Goal: Task Accomplishment & Management: Manage account settings

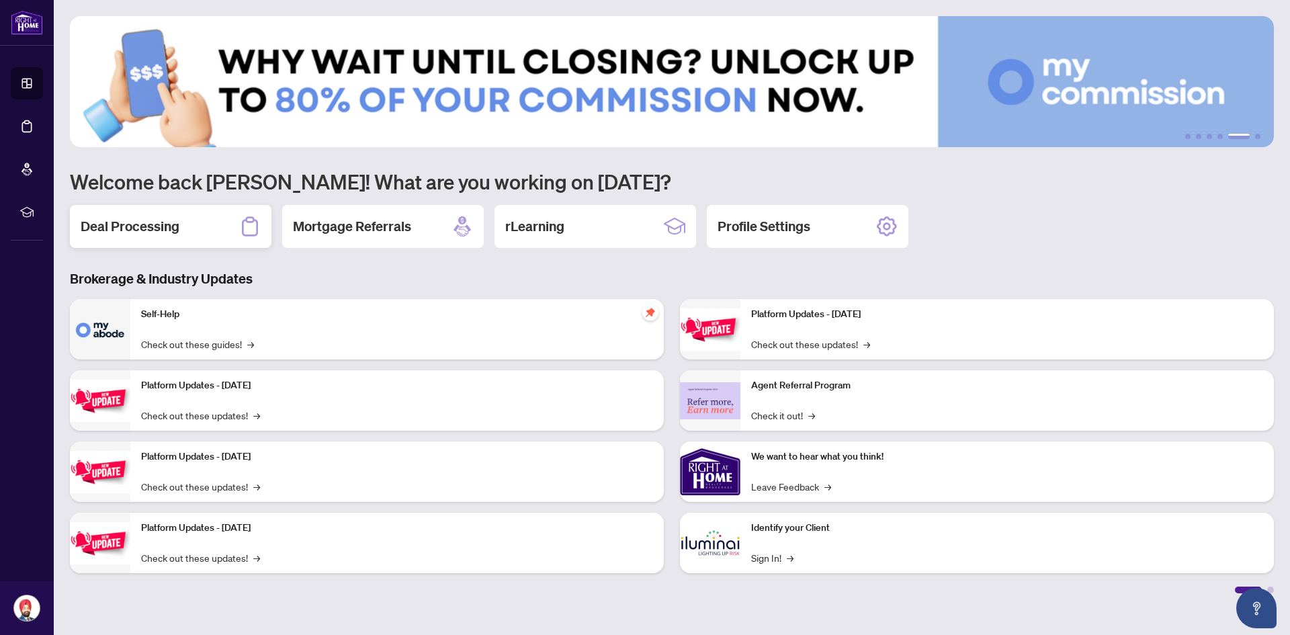
click at [175, 214] on div "Deal Processing" at bounding box center [171, 226] width 202 height 43
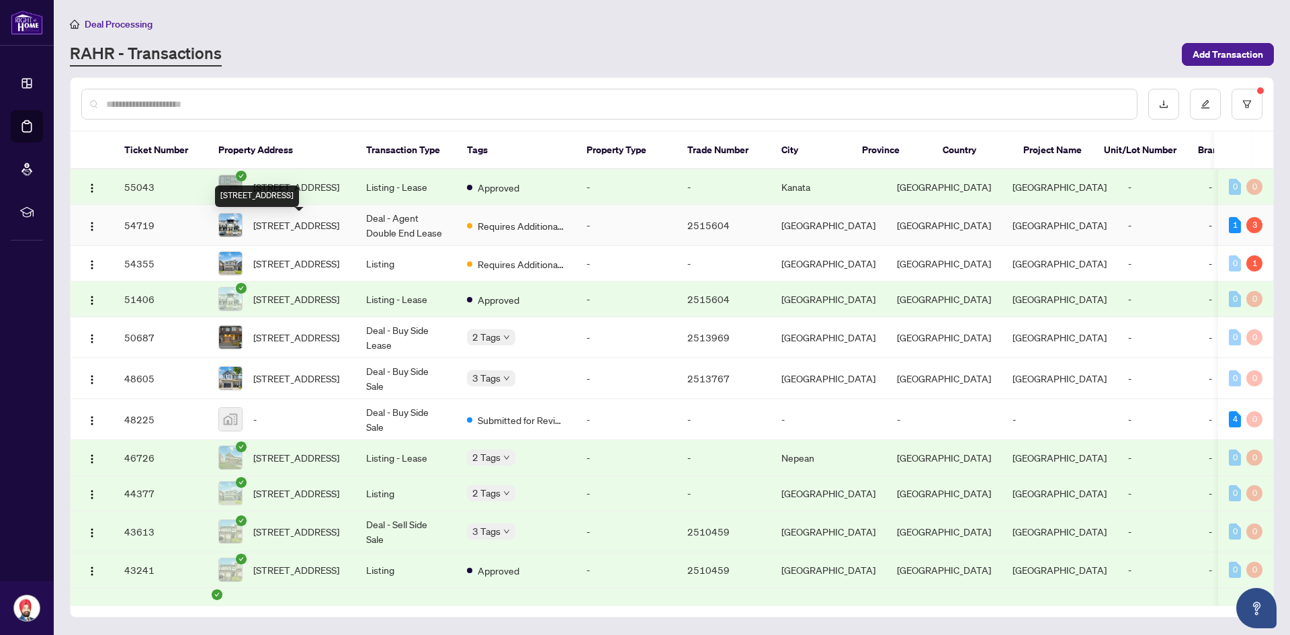
click at [278, 222] on span "[STREET_ADDRESS]" at bounding box center [296, 225] width 86 height 15
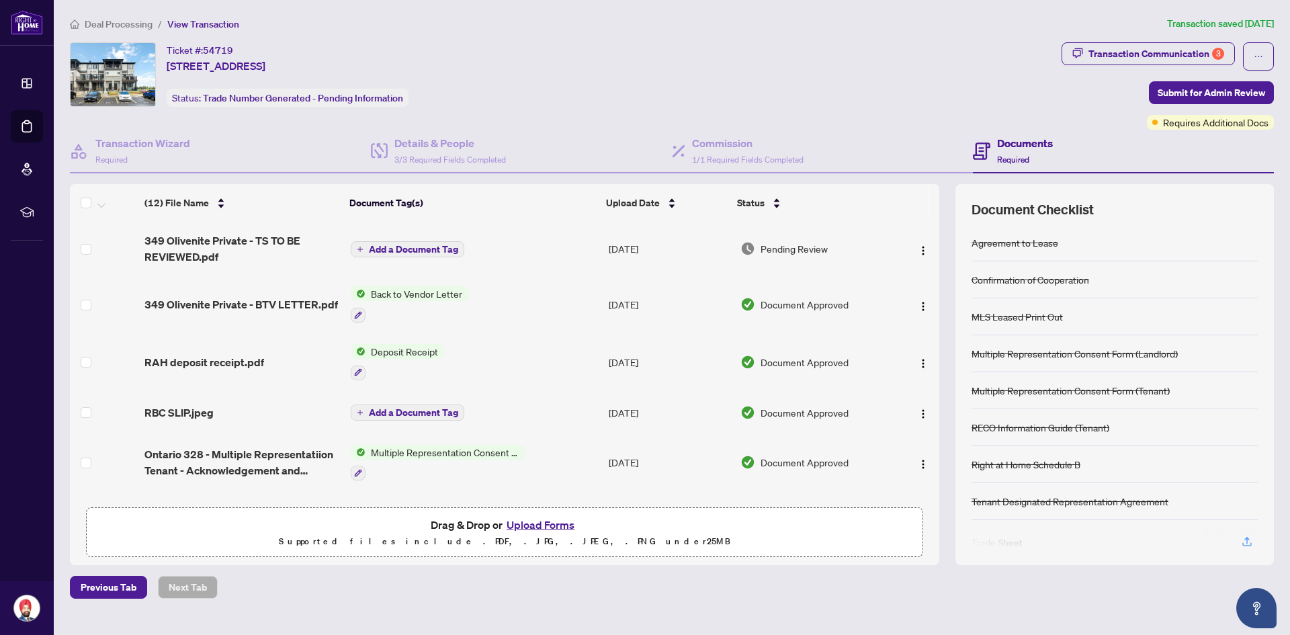
click at [567, 534] on p "Supported files include .PDF, .JPG, .JPEG, .PNG under 25 MB" at bounding box center [505, 542] width 820 height 16
click at [560, 526] on button "Upload Forms" at bounding box center [541, 524] width 76 height 17
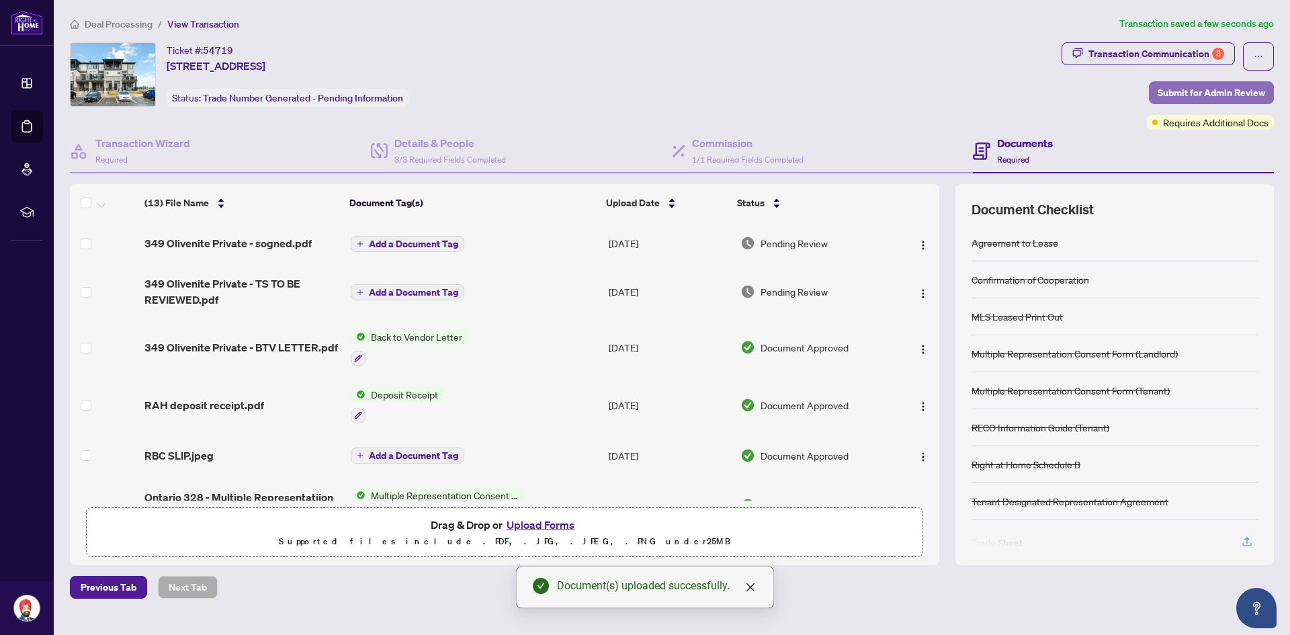
click at [1184, 97] on span "Submit for Admin Review" at bounding box center [1212, 93] width 108 height 22
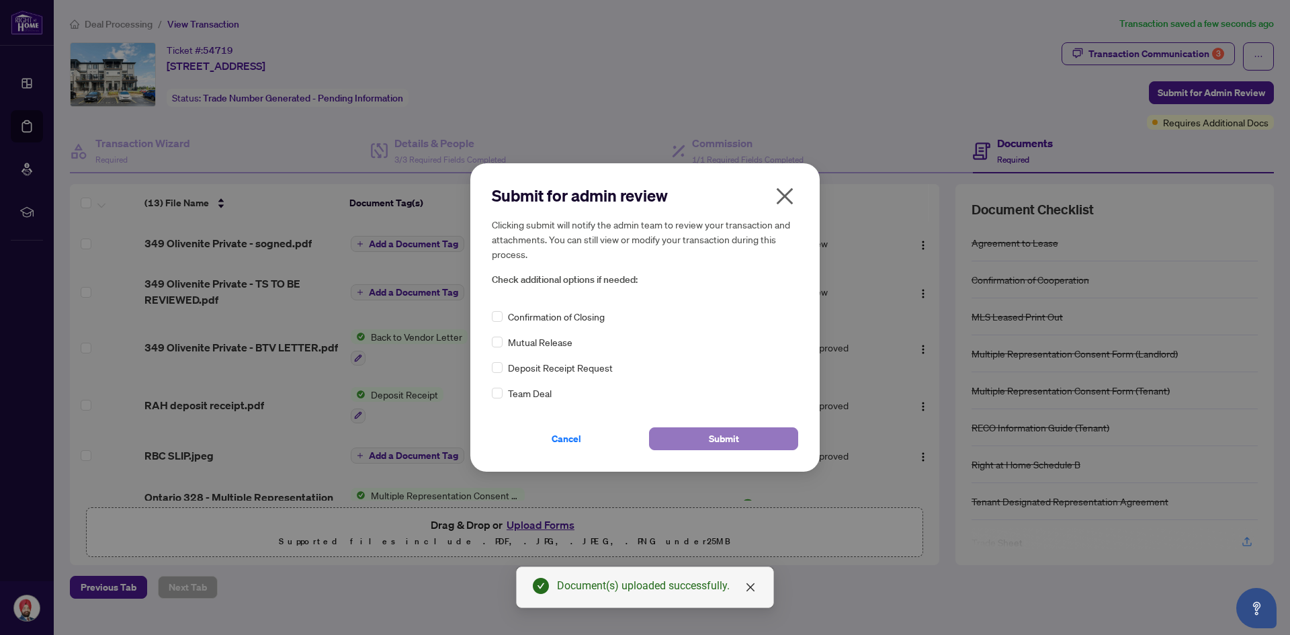
click at [747, 444] on button "Submit" at bounding box center [723, 438] width 149 height 23
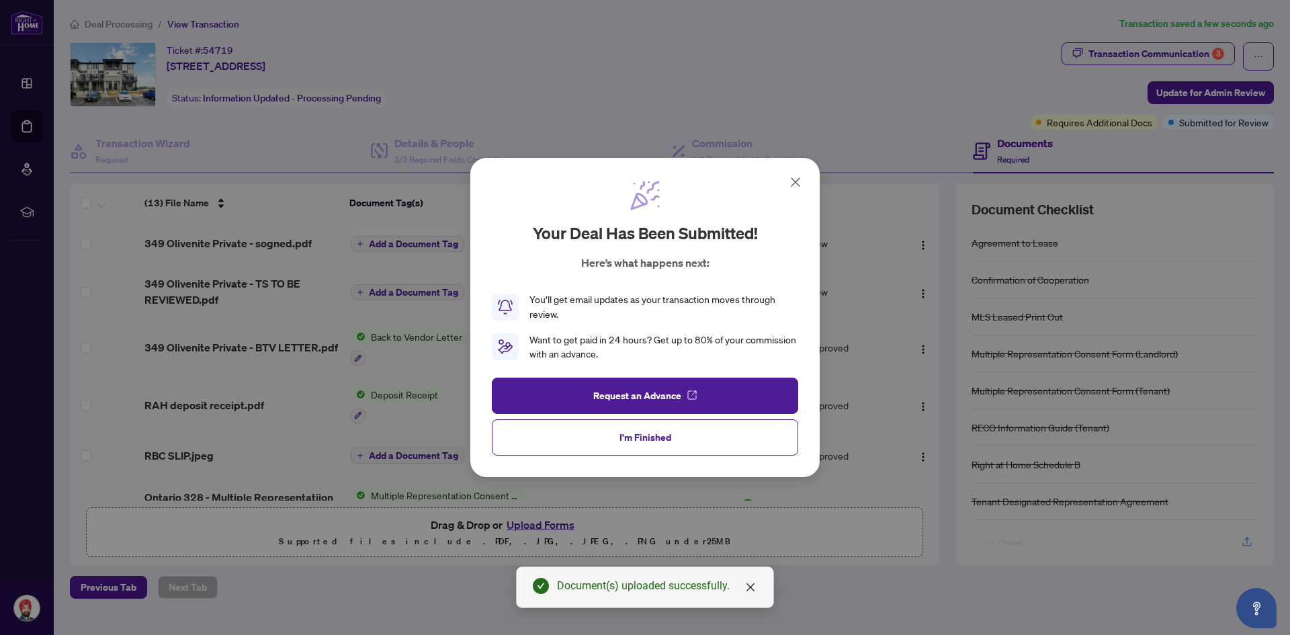
click at [796, 183] on icon at bounding box center [796, 182] width 16 height 16
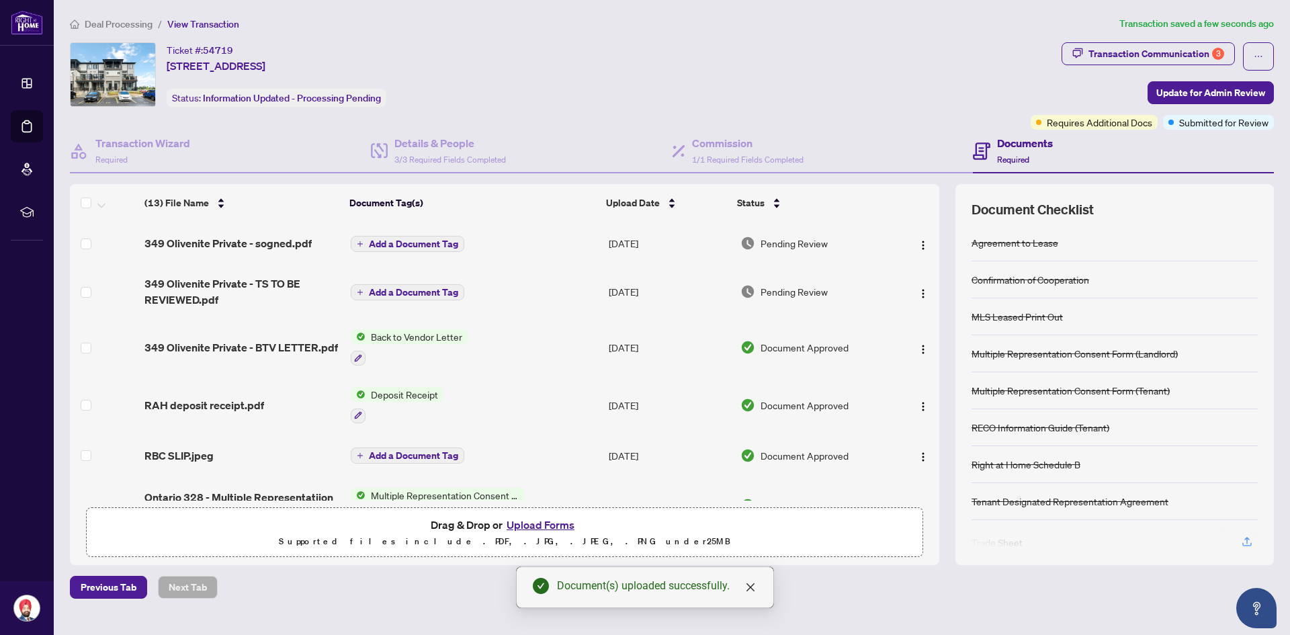
click at [197, 22] on span "View Transaction" at bounding box center [203, 24] width 72 height 12
click at [109, 24] on span "Deal Processing" at bounding box center [119, 24] width 68 height 12
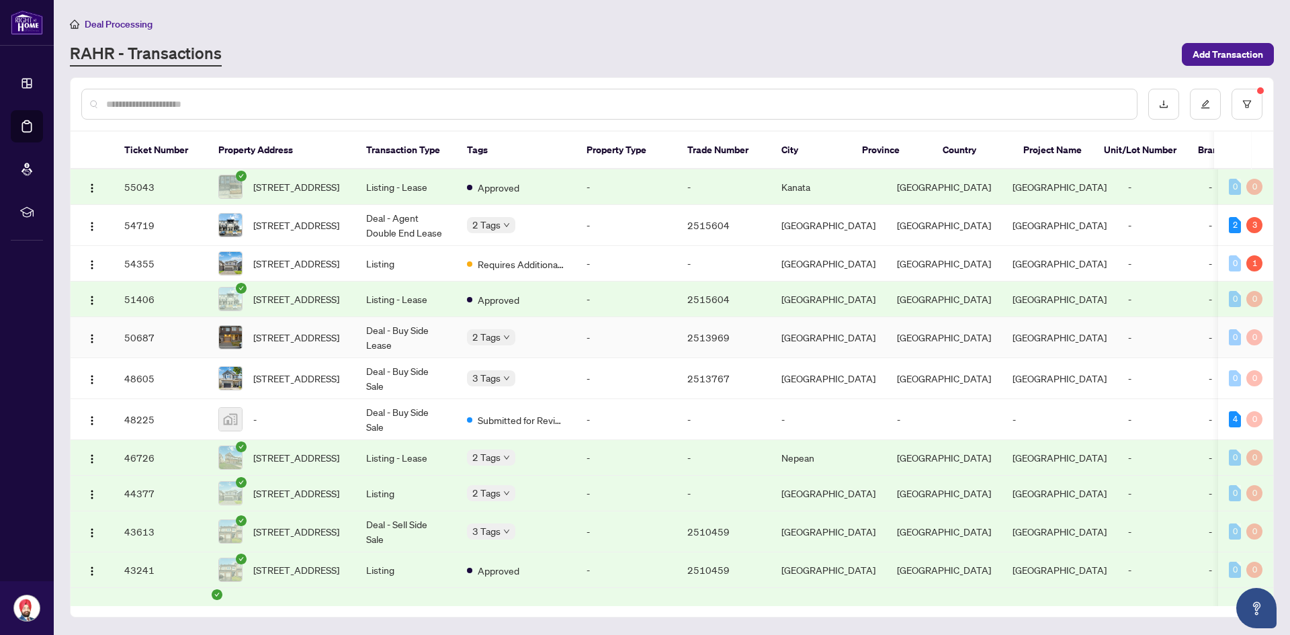
click at [327, 345] on span "[STREET_ADDRESS]" at bounding box center [296, 337] width 86 height 15
click at [508, 355] on span "Approved" at bounding box center [512, 360] width 42 height 15
click at [509, 387] on div "Approved Closed Final Trade" at bounding box center [534, 422] width 134 height 76
click at [309, 386] on span "[STREET_ADDRESS]" at bounding box center [296, 378] width 86 height 15
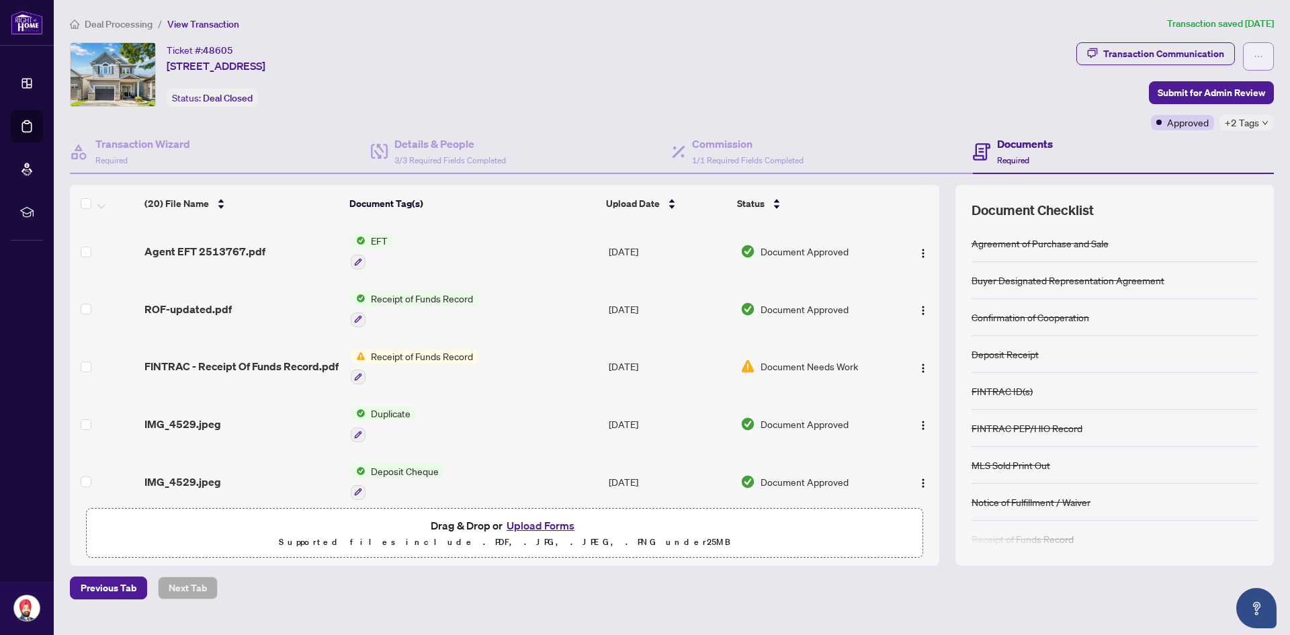
click at [1260, 51] on span "button" at bounding box center [1258, 57] width 9 height 22
click at [1106, 150] on div "Documents Required" at bounding box center [1123, 152] width 301 height 44
click at [1217, 57] on div "Transaction Communication" at bounding box center [1164, 54] width 121 height 22
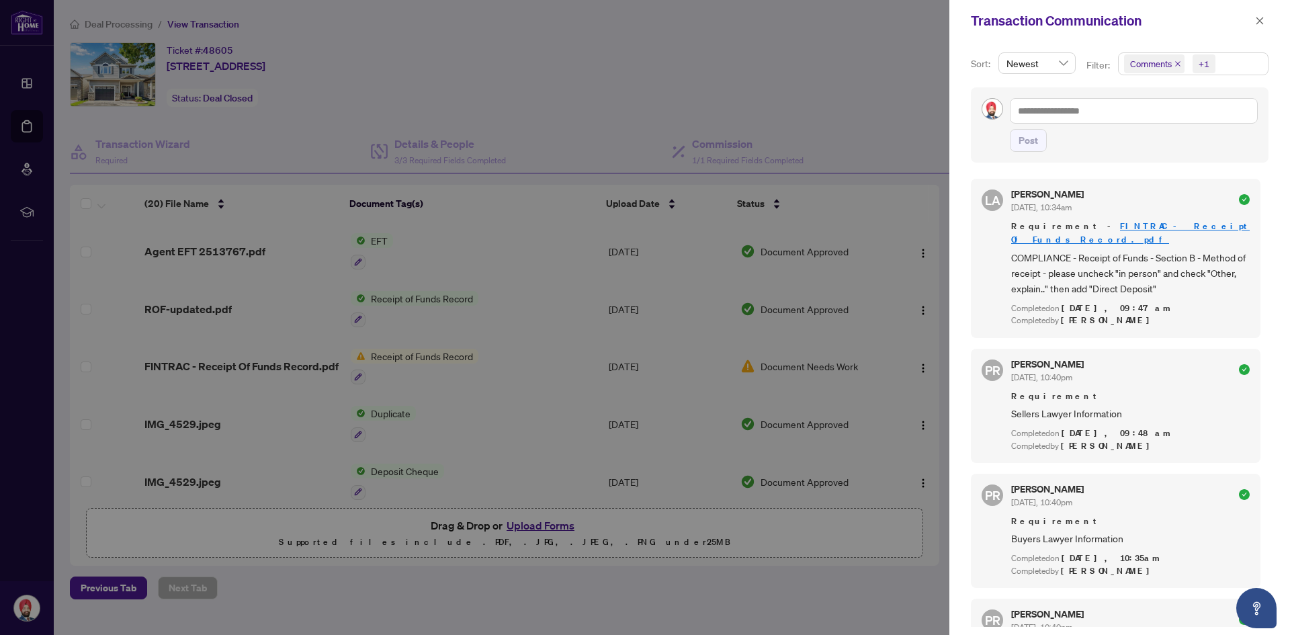
click at [776, 77] on div at bounding box center [645, 317] width 1290 height 635
